Goal: Information Seeking & Learning: Understand process/instructions

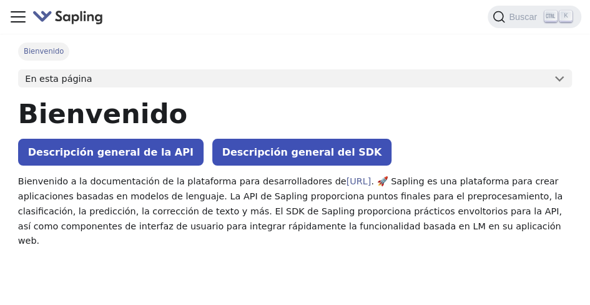
click at [557, 79] on button "En esta página" at bounding box center [295, 78] width 554 height 19
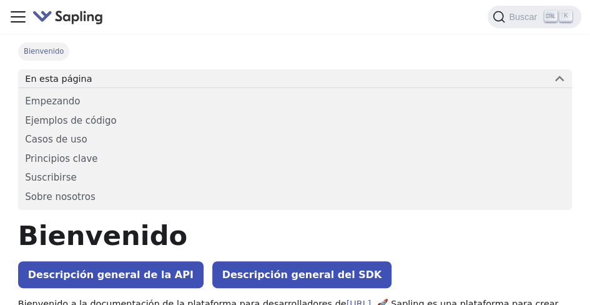
click at [557, 79] on button "En esta página" at bounding box center [295, 78] width 554 height 19
